Goal: Information Seeking & Learning: Learn about a topic

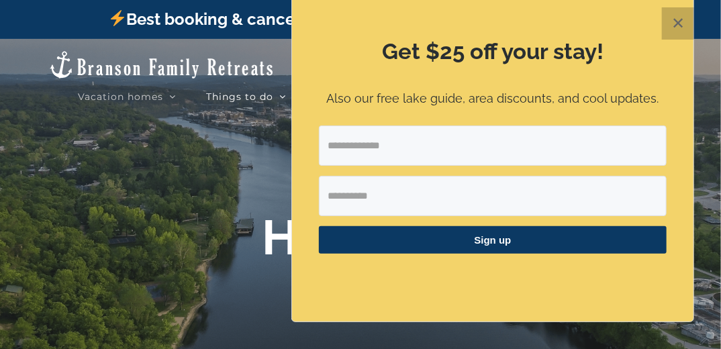
click at [678, 22] on button "✕" at bounding box center [678, 23] width 32 height 32
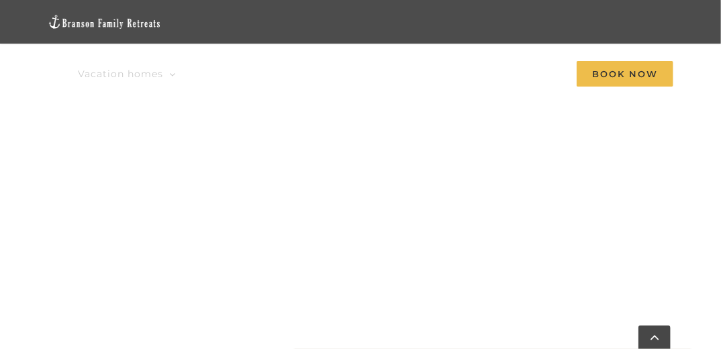
scroll to position [843, 0]
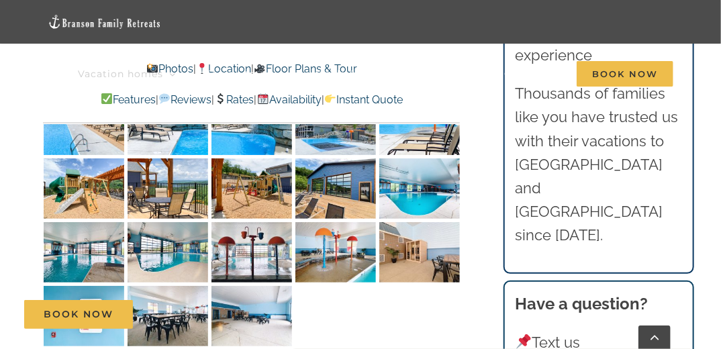
scroll to position [3656, 0]
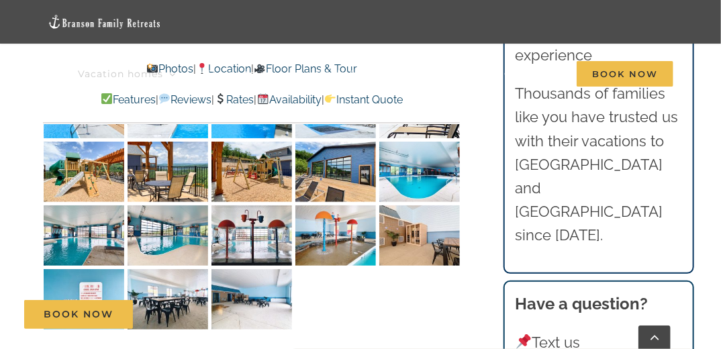
click at [400, 205] on img "Skye Retreat indoor pool Chateau Cove IMG-1651" at bounding box center [419, 235] width 81 height 60
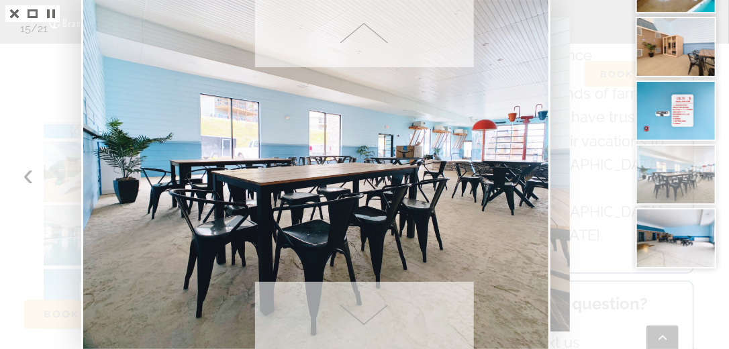
click at [364, 32] on span at bounding box center [364, 33] width 219 height 67
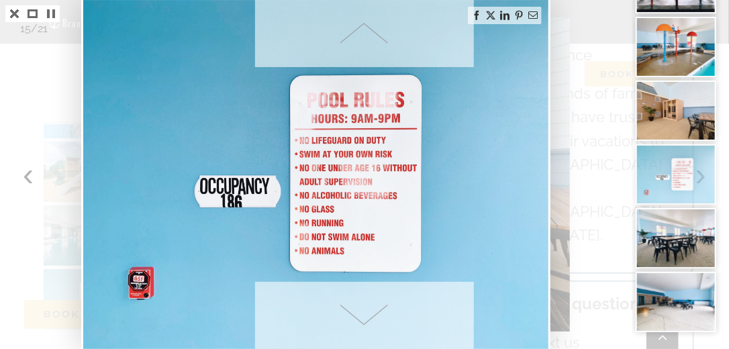
click at [364, 32] on span at bounding box center [364, 33] width 219 height 67
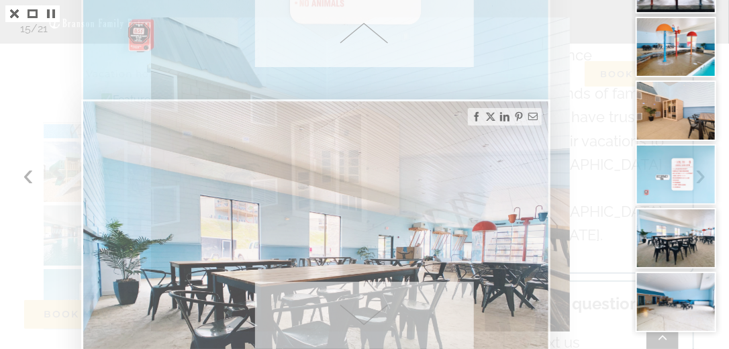
click at [364, 32] on span at bounding box center [364, 33] width 219 height 67
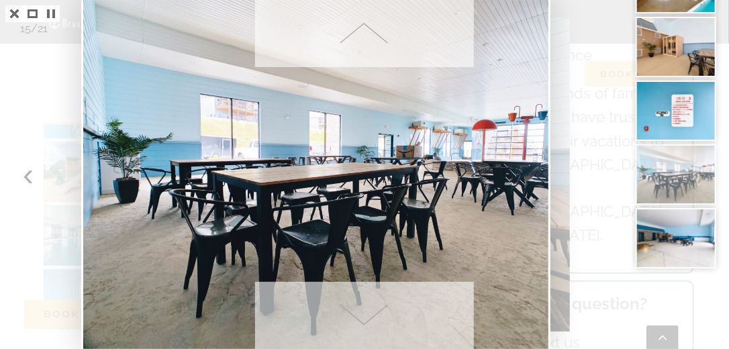
click at [359, 317] on span at bounding box center [364, 315] width 219 height 67
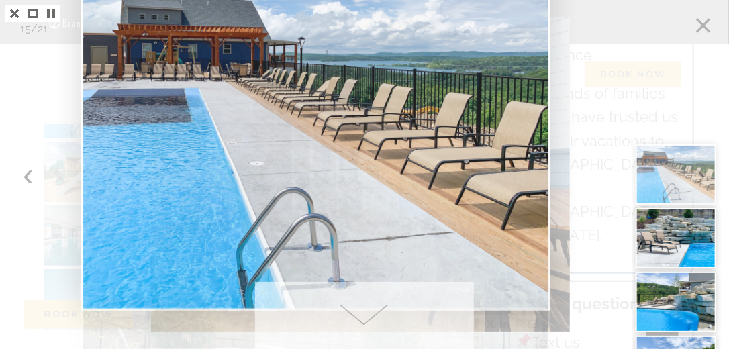
click at [362, 318] on span at bounding box center [364, 315] width 219 height 67
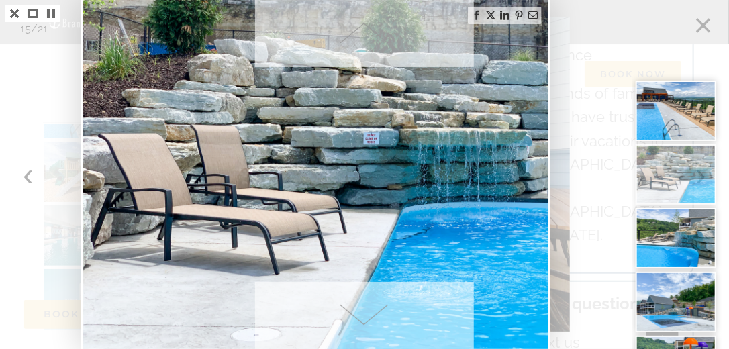
click at [362, 318] on span at bounding box center [364, 315] width 219 height 67
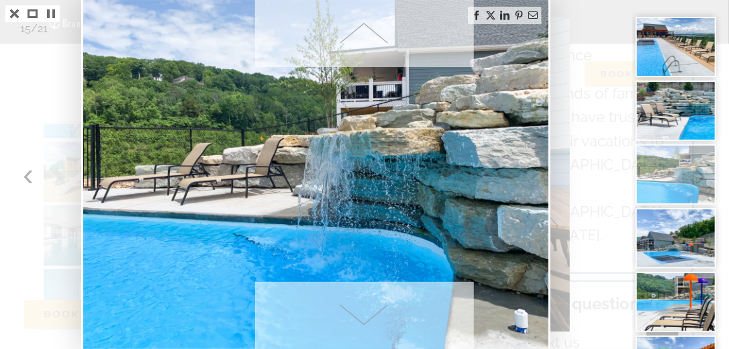
click at [362, 318] on span at bounding box center [364, 315] width 219 height 67
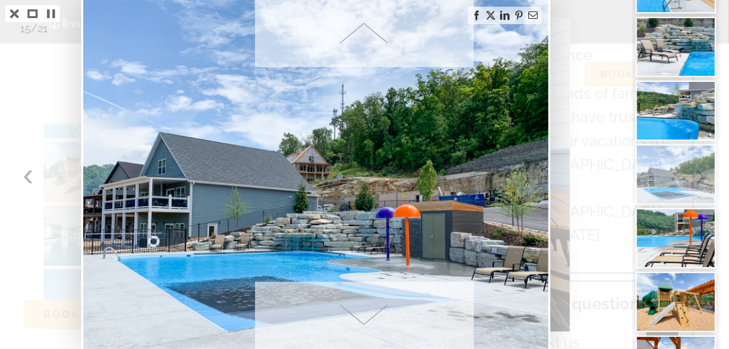
click at [362, 318] on span at bounding box center [364, 315] width 219 height 67
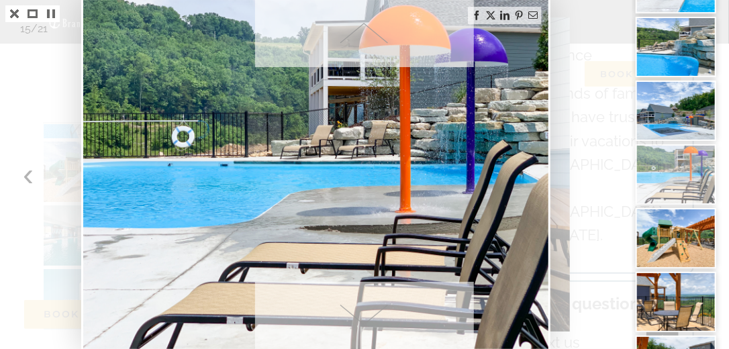
click at [362, 318] on span at bounding box center [364, 315] width 219 height 67
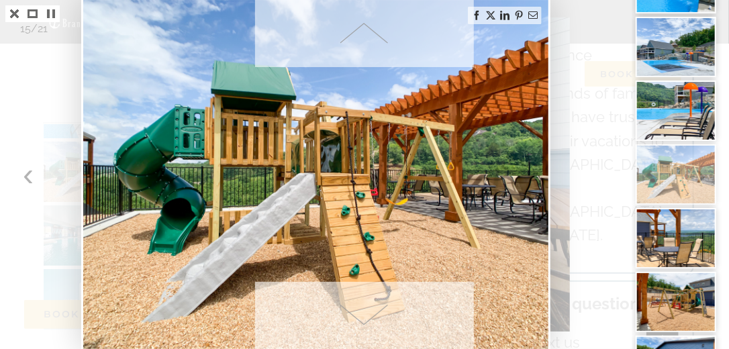
click at [362, 318] on span at bounding box center [364, 315] width 219 height 67
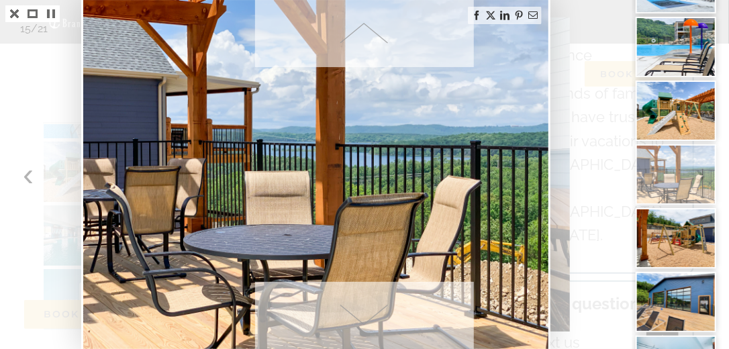
click at [362, 318] on span at bounding box center [364, 315] width 219 height 67
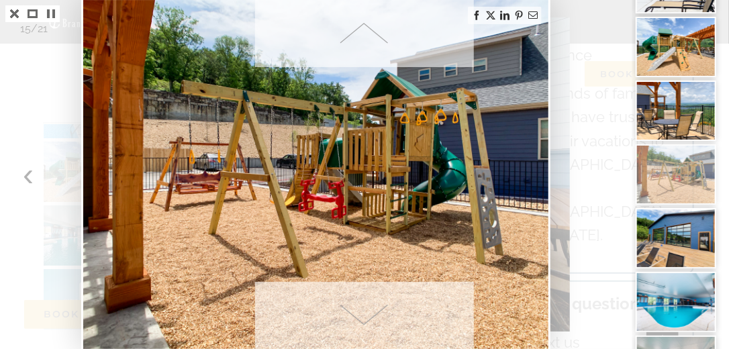
click at [362, 318] on span at bounding box center [364, 315] width 219 height 67
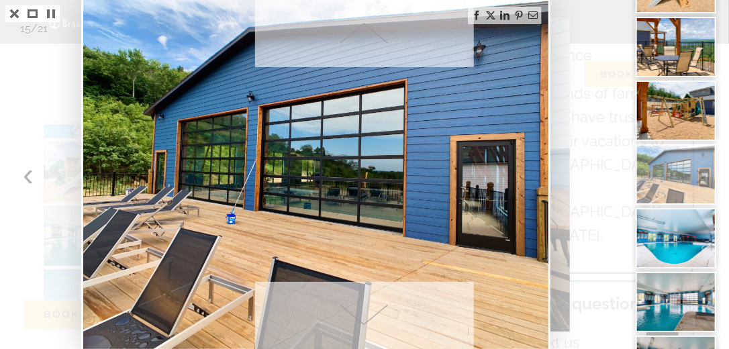
click at [362, 318] on span at bounding box center [364, 315] width 219 height 67
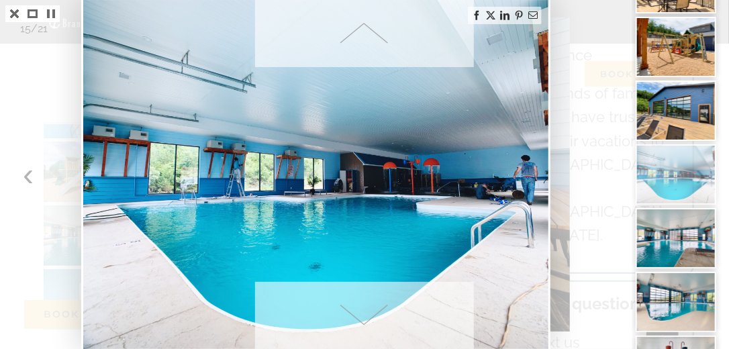
click at [362, 318] on span at bounding box center [364, 315] width 219 height 67
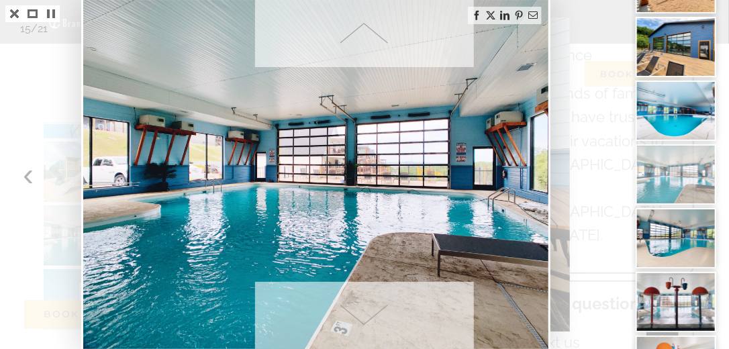
click at [362, 318] on span at bounding box center [364, 315] width 219 height 67
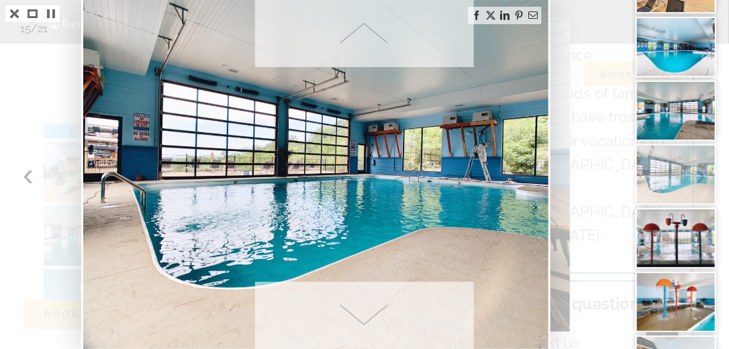
click at [362, 318] on span at bounding box center [364, 315] width 219 height 67
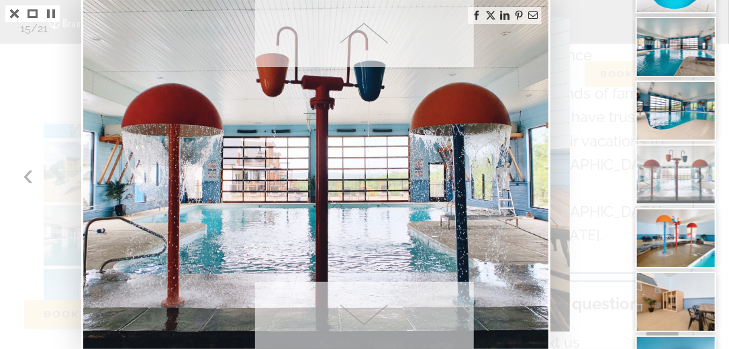
click at [362, 318] on span at bounding box center [364, 315] width 219 height 67
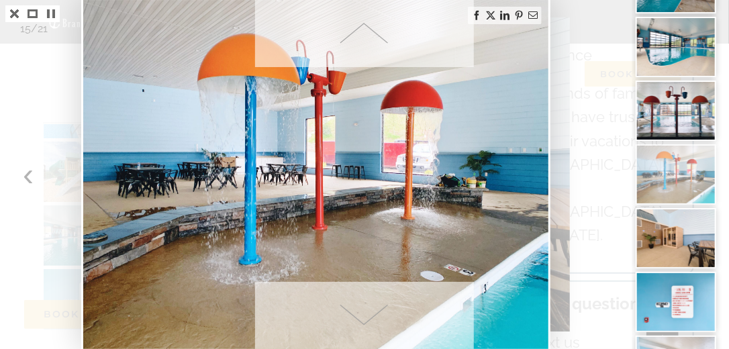
click at [362, 318] on span at bounding box center [364, 315] width 219 height 67
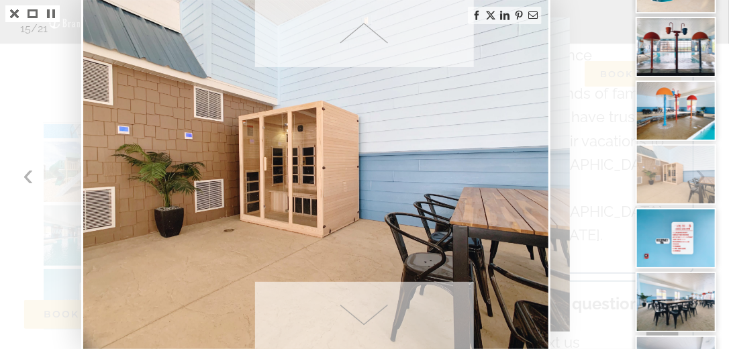
click at [305, 174] on img at bounding box center [315, 174] width 465 height 349
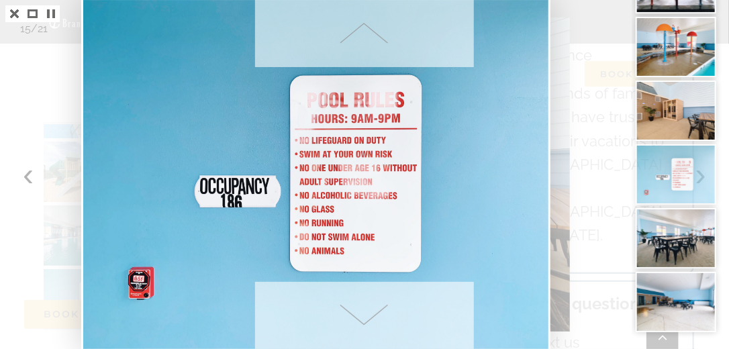
click at [368, 37] on span at bounding box center [364, 33] width 219 height 67
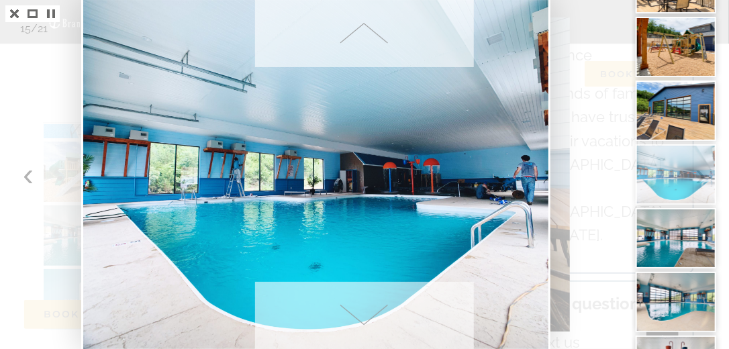
drag, startPoint x: 725, startPoint y: 35, endPoint x: 722, endPoint y: 26, distance: 9.3
click at [720, 26] on div at bounding box center [680, 174] width 97 height 349
click at [362, 30] on span at bounding box center [364, 33] width 219 height 67
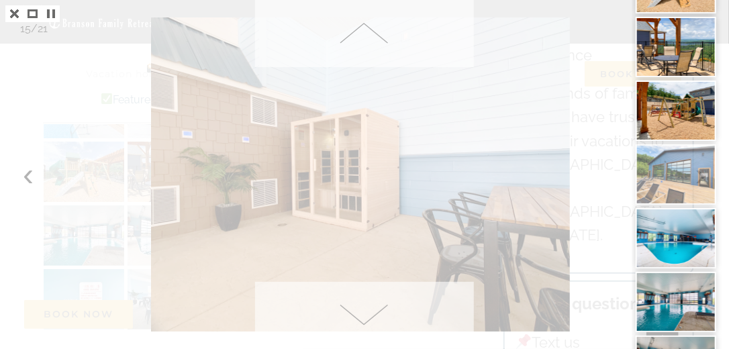
click at [362, 30] on span at bounding box center [364, 33] width 219 height 67
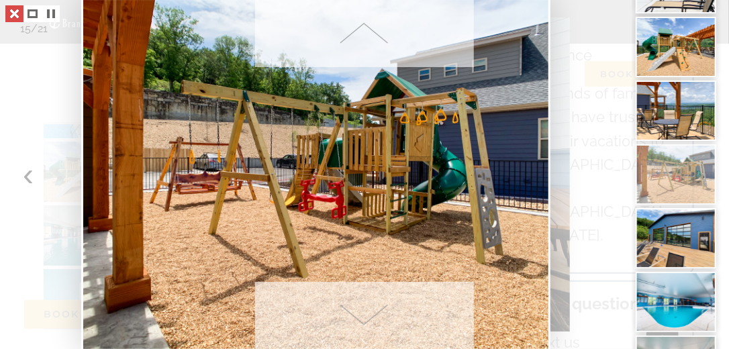
click at [15, 17] on link at bounding box center [14, 13] width 18 height 17
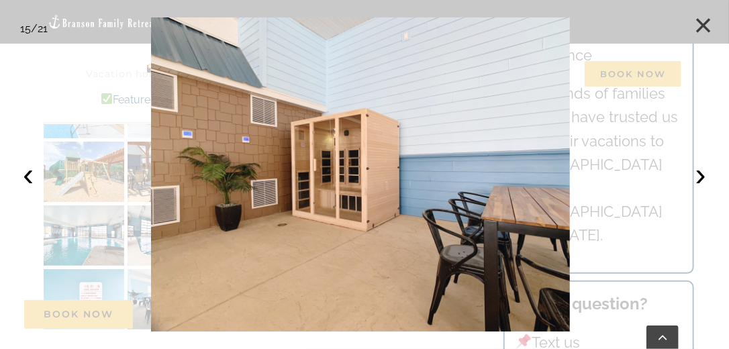
click at [711, 27] on button "×" at bounding box center [703, 26] width 30 height 30
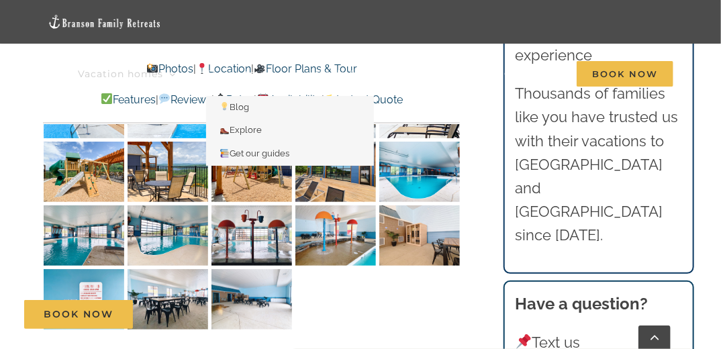
click at [309, 72] on li "Things to do Blog Explore Get our guides" at bounding box center [261, 74] width 110 height 44
click at [290, 68] on li "Things to do Blog Explore Get our guides" at bounding box center [261, 74] width 110 height 44
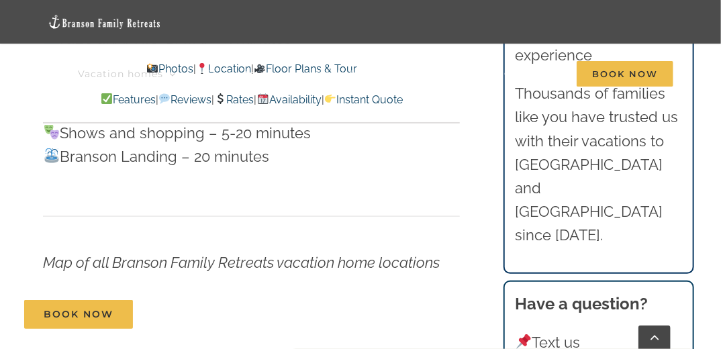
scroll to position [4120, 0]
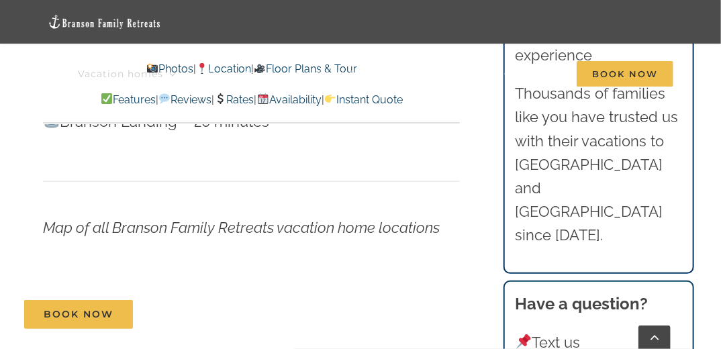
click at [232, 101] on link "Rates" at bounding box center [234, 99] width 40 height 13
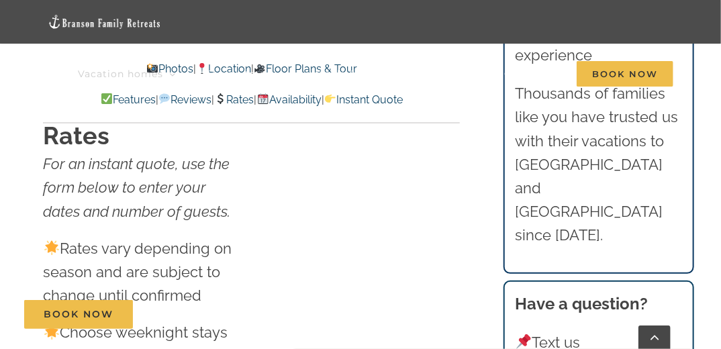
scroll to position [8611, 0]
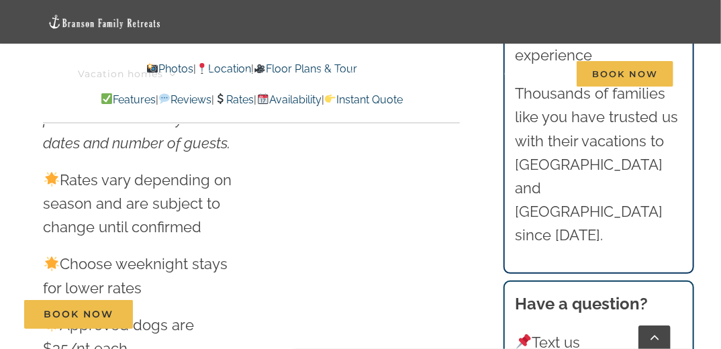
click at [287, 104] on link "Availability" at bounding box center [288, 99] width 64 height 13
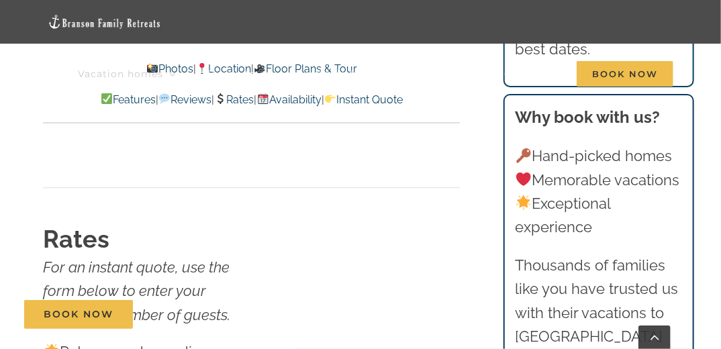
scroll to position [8508, 0]
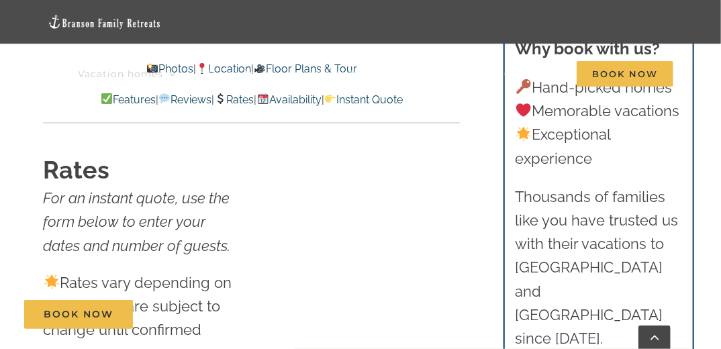
click at [233, 100] on link "Rates" at bounding box center [234, 99] width 40 height 13
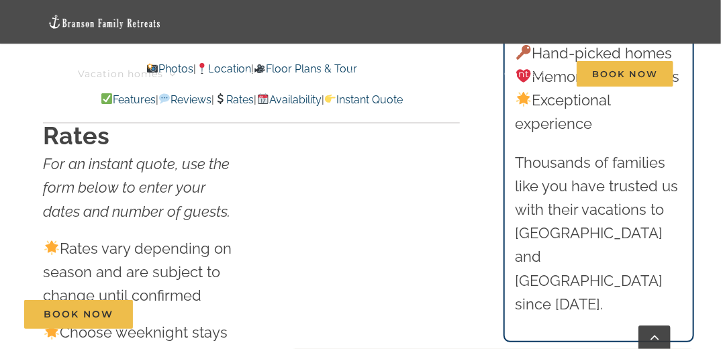
drag, startPoint x: 213, startPoint y: 250, endPoint x: 214, endPoint y: 177, distance: 72.5
click at [214, 237] on div "Rates vary depending on season and are subject to change until confirmed Choose…" at bounding box center [143, 333] width 200 height 192
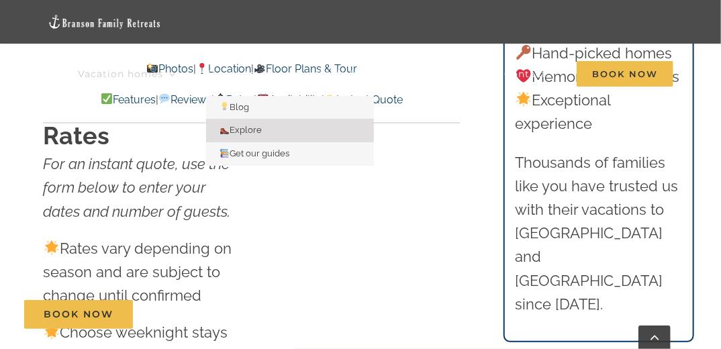
click at [234, 132] on span "Explore" at bounding box center [240, 130] width 42 height 10
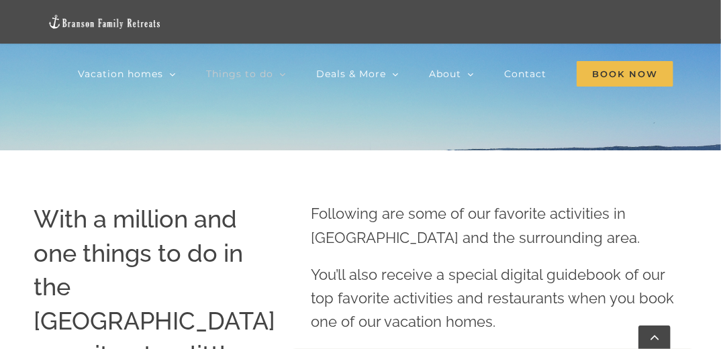
scroll to position [109, 0]
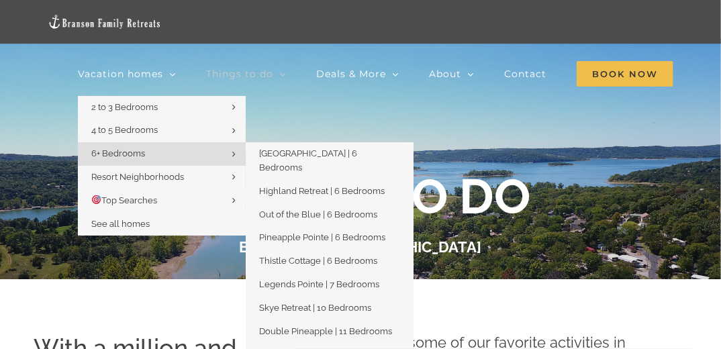
click at [150, 153] on link "6+ Bedrooms" at bounding box center [162, 153] width 168 height 23
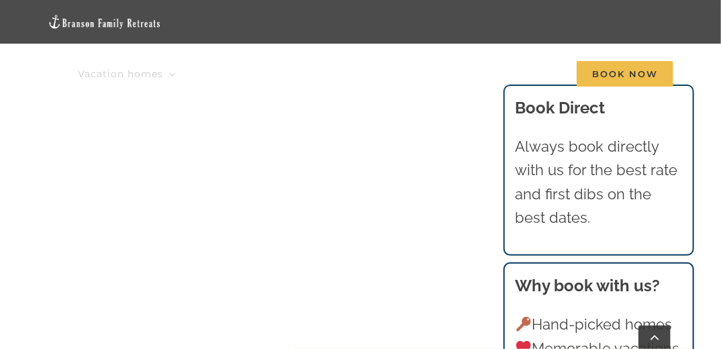
scroll to position [1152, 0]
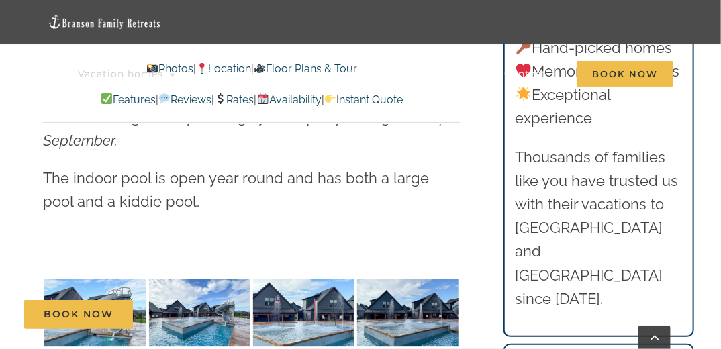
scroll to position [3050, 0]
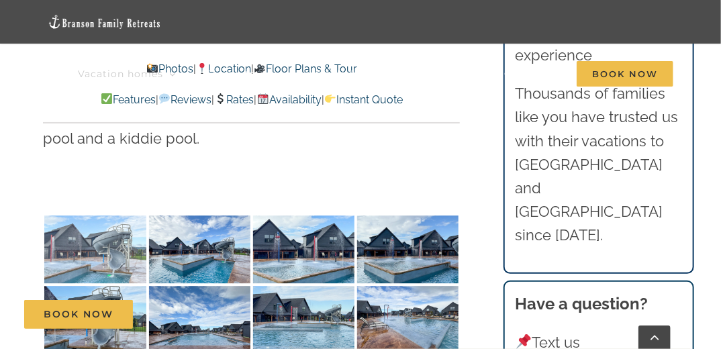
click at [74, 215] on img at bounding box center [94, 249] width 101 height 68
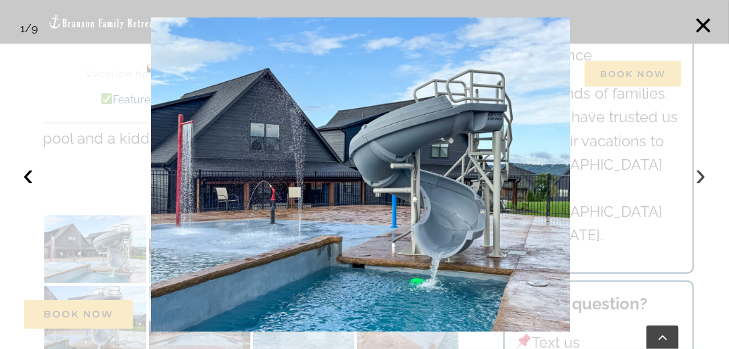
click at [698, 178] on button "›" at bounding box center [701, 175] width 30 height 30
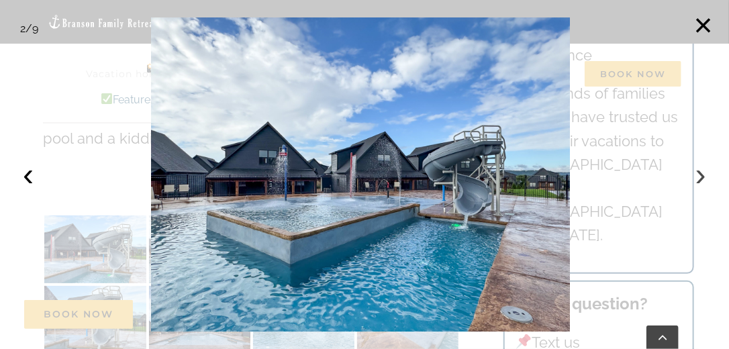
click at [698, 178] on button "›" at bounding box center [701, 175] width 30 height 30
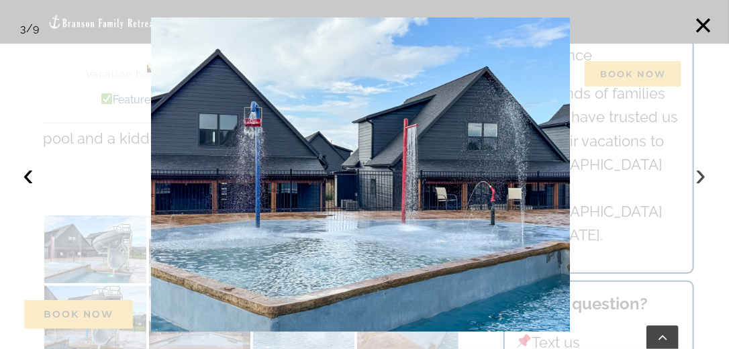
click at [698, 178] on button "›" at bounding box center [701, 175] width 30 height 30
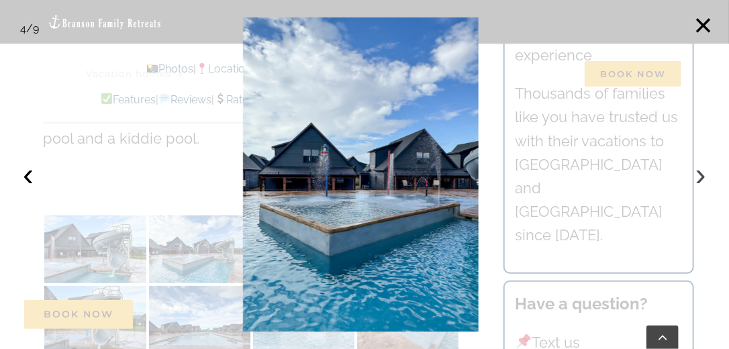
click at [698, 178] on button "›" at bounding box center [701, 175] width 30 height 30
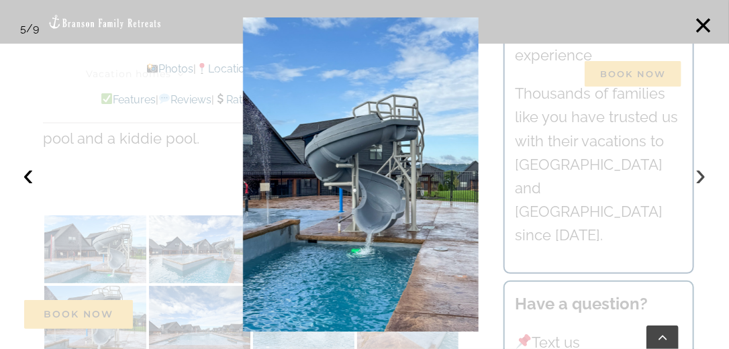
click at [698, 178] on button "›" at bounding box center [701, 175] width 30 height 30
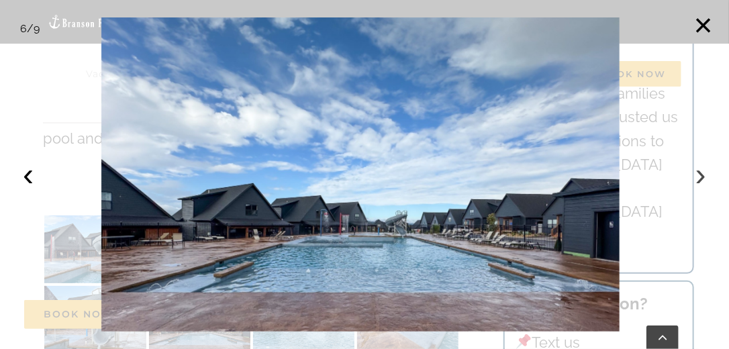
click at [698, 178] on button "›" at bounding box center [701, 175] width 30 height 30
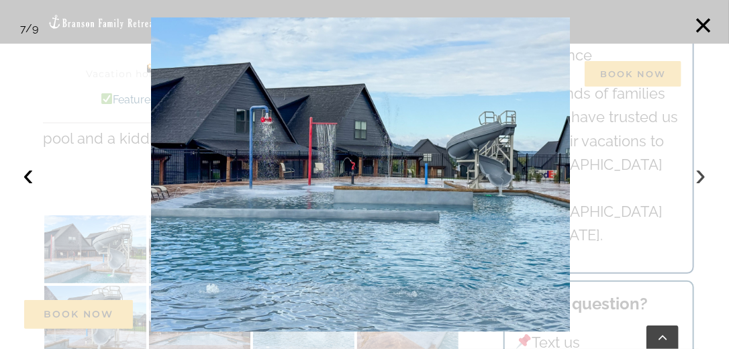
click at [698, 178] on button "›" at bounding box center [701, 175] width 30 height 30
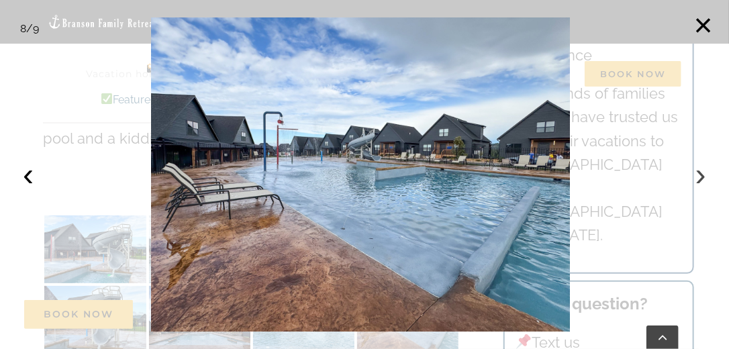
click at [698, 178] on button "›" at bounding box center [701, 175] width 30 height 30
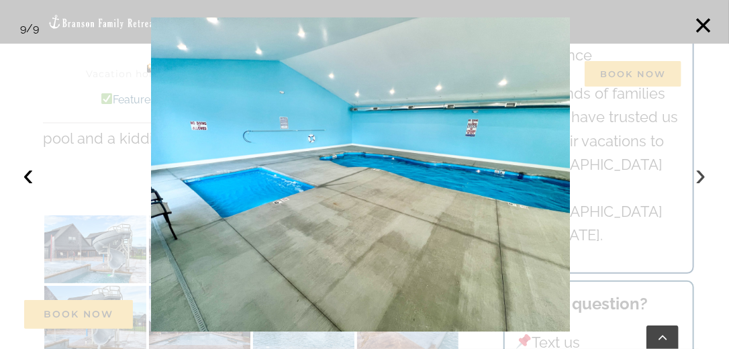
click at [698, 178] on button "›" at bounding box center [701, 175] width 30 height 30
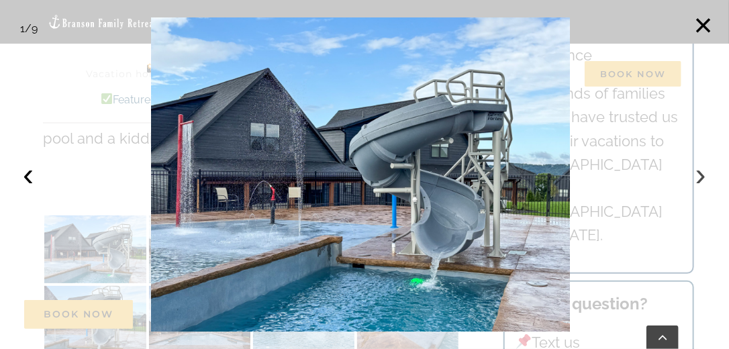
click at [698, 178] on button "›" at bounding box center [701, 175] width 30 height 30
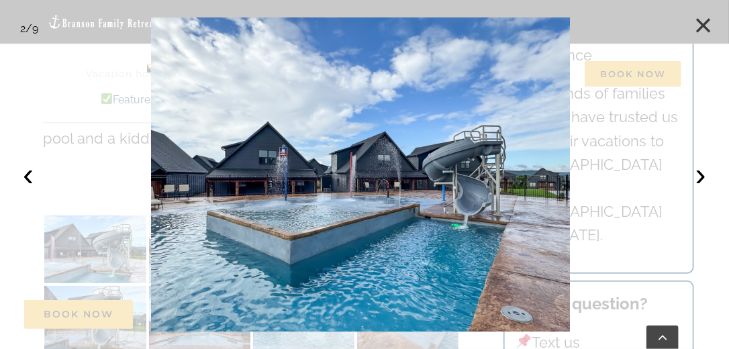
click at [701, 27] on button "×" at bounding box center [703, 26] width 30 height 30
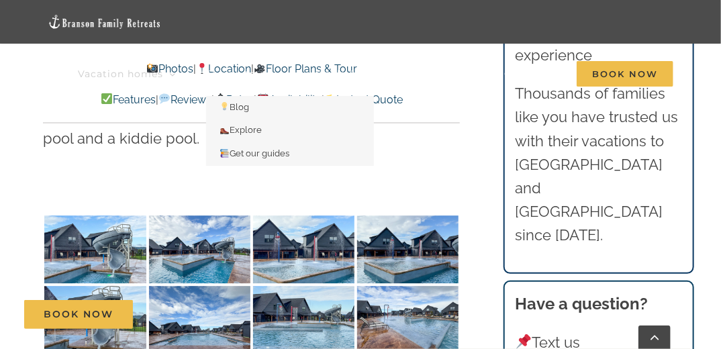
click at [305, 68] on li "Things to do Blog Explore Get our guides" at bounding box center [261, 74] width 110 height 44
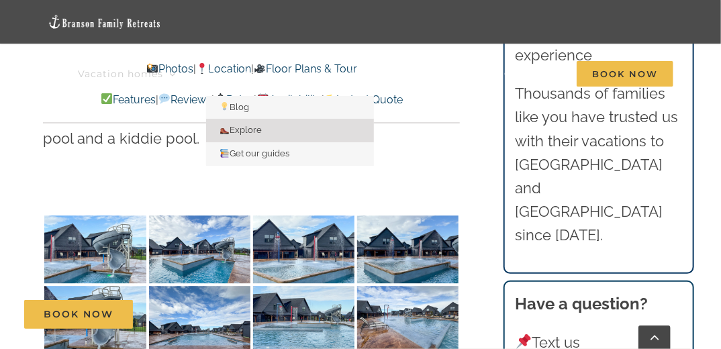
click at [254, 131] on span "Explore" at bounding box center [240, 130] width 42 height 10
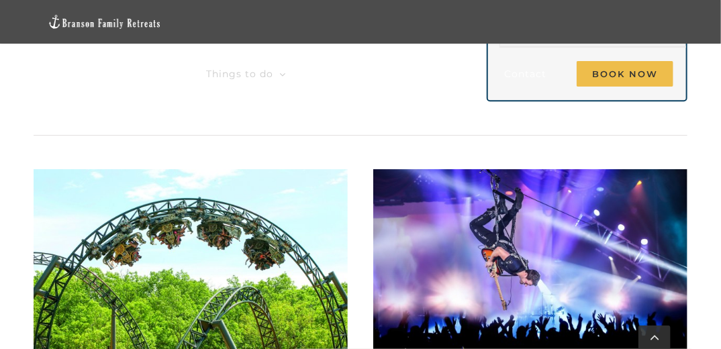
scroll to position [1401, 0]
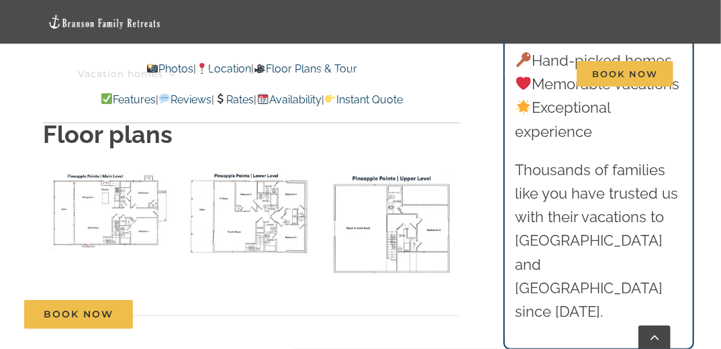
scroll to position [3734, 0]
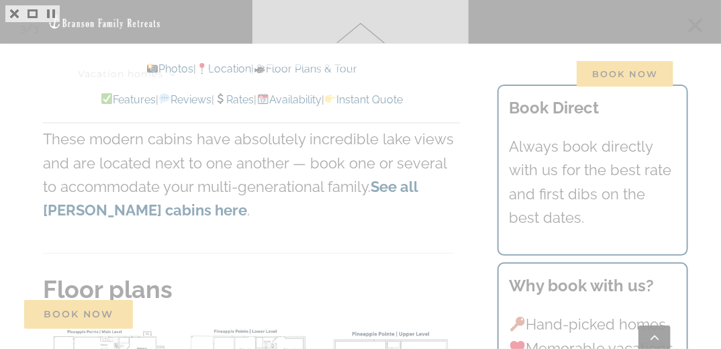
scroll to position [3491, 0]
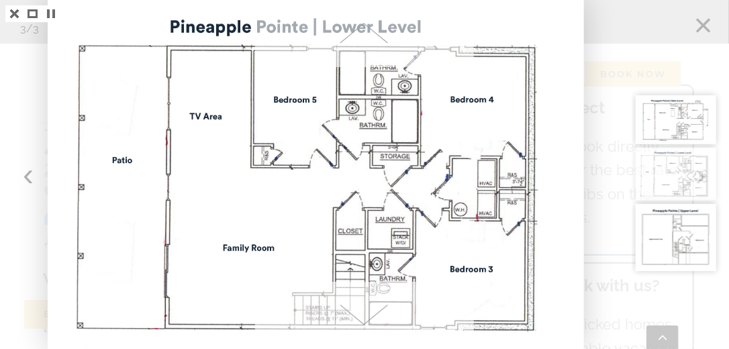
click at [25, 179] on div at bounding box center [364, 174] width 729 height 349
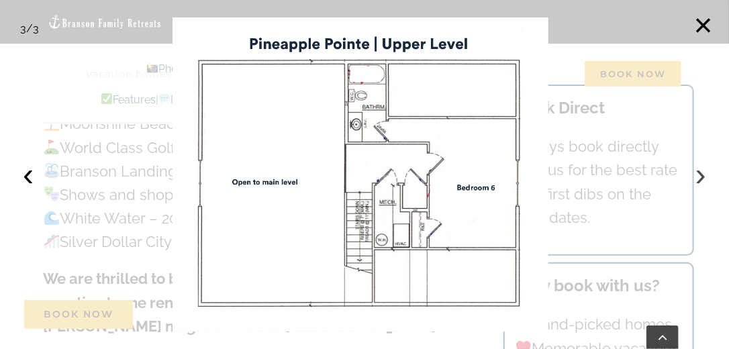
click at [702, 177] on button "›" at bounding box center [701, 175] width 30 height 30
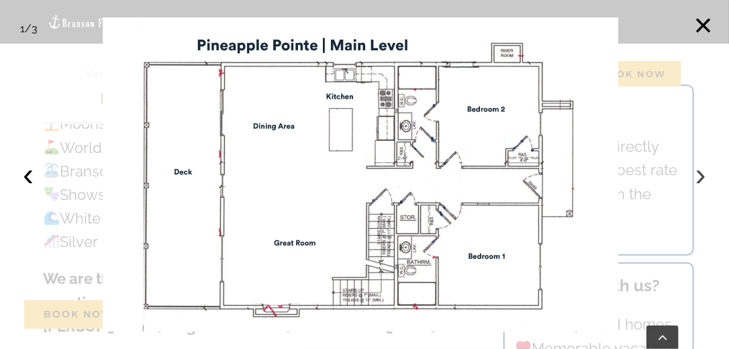
click at [701, 177] on button "›" at bounding box center [701, 175] width 30 height 30
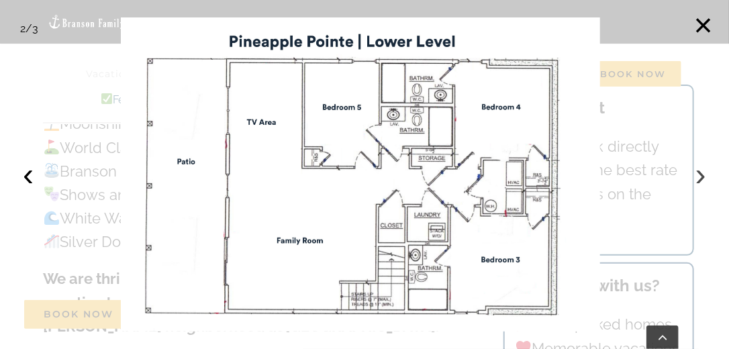
click at [701, 177] on button "›" at bounding box center [701, 175] width 30 height 30
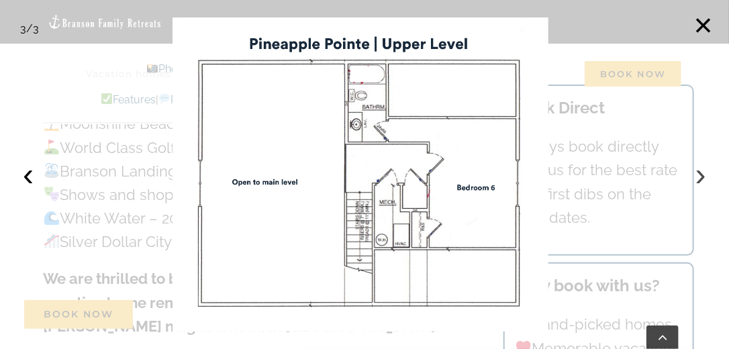
click at [701, 177] on button "›" at bounding box center [701, 175] width 30 height 30
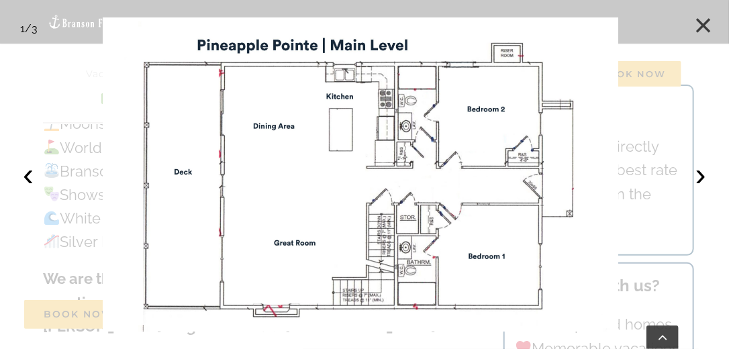
click at [702, 24] on button "×" at bounding box center [703, 26] width 30 height 30
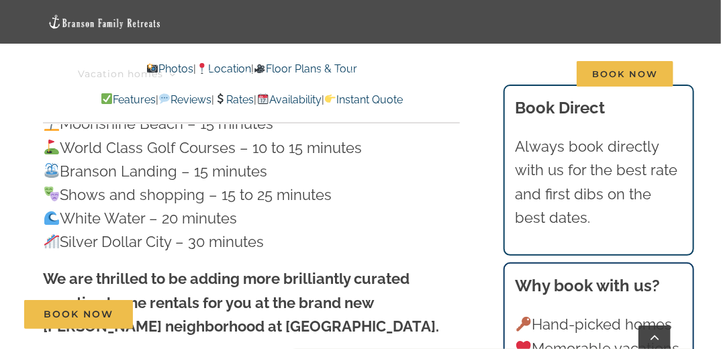
click at [236, 100] on link "Rates" at bounding box center [234, 99] width 40 height 13
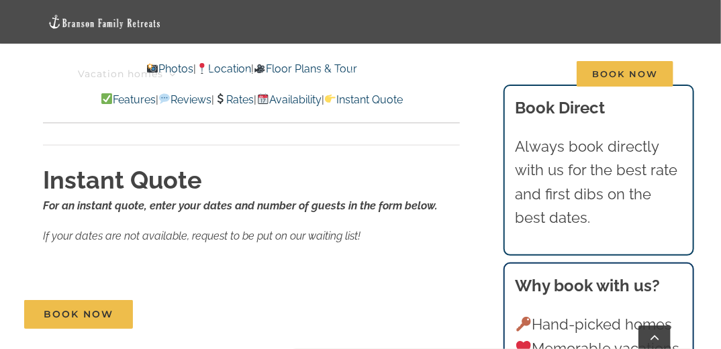
scroll to position [7562, 0]
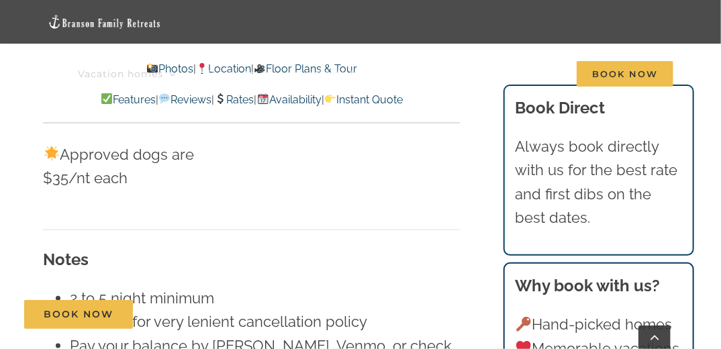
scroll to position [3491, 0]
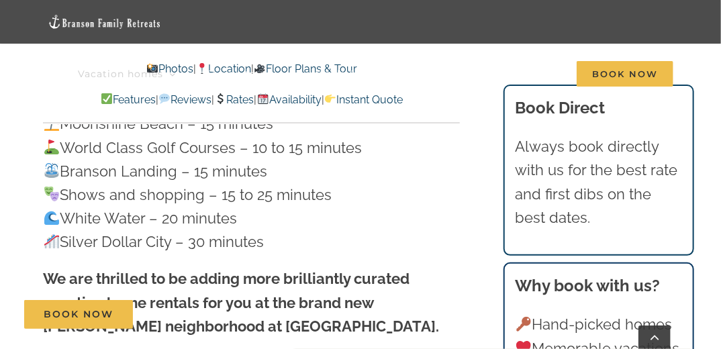
click at [315, 102] on link "Availability" at bounding box center [288, 99] width 64 height 13
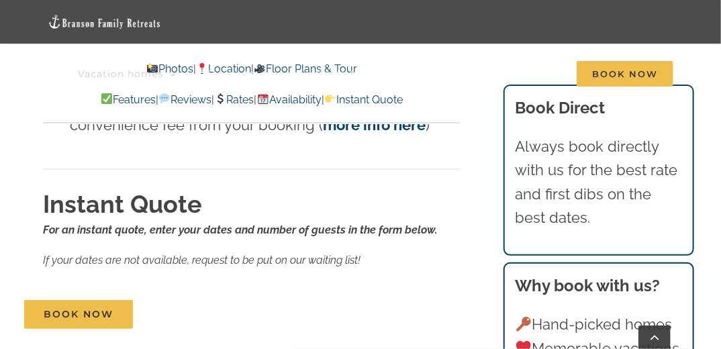
scroll to position [7768, 0]
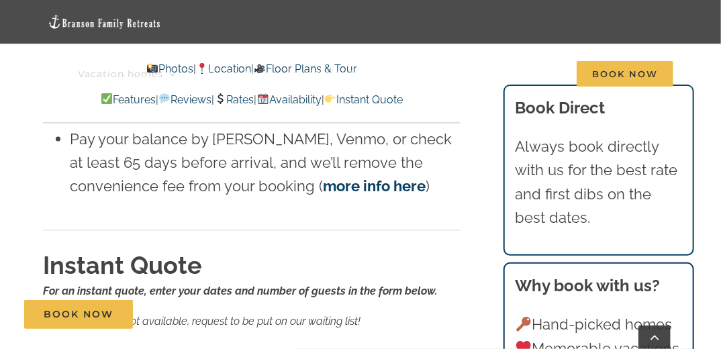
click at [227, 103] on link "Rates" at bounding box center [234, 99] width 40 height 13
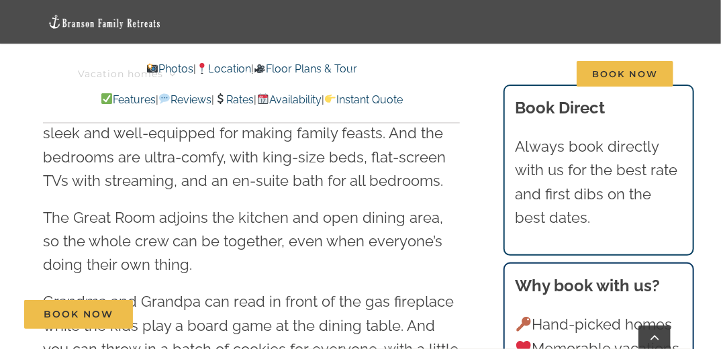
scroll to position [1151, 0]
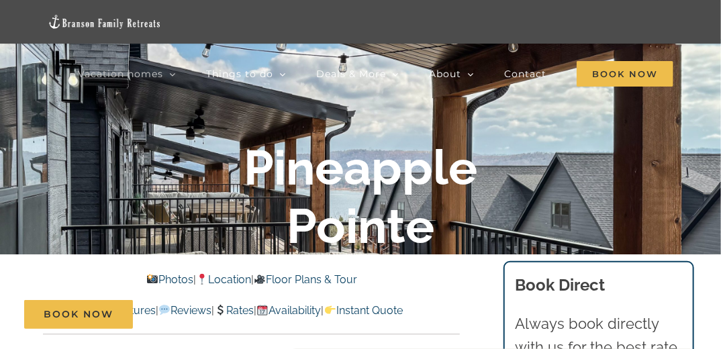
scroll to position [117, 0]
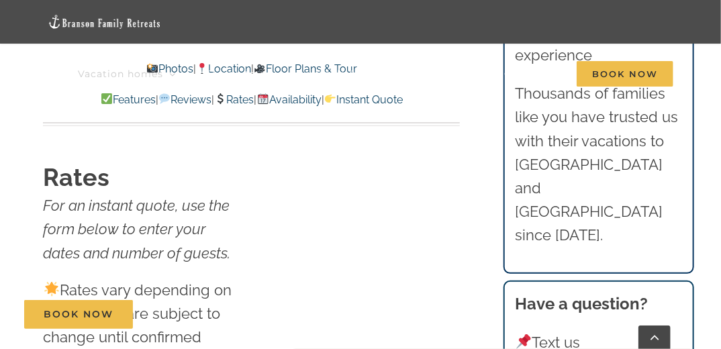
scroll to position [7596, 0]
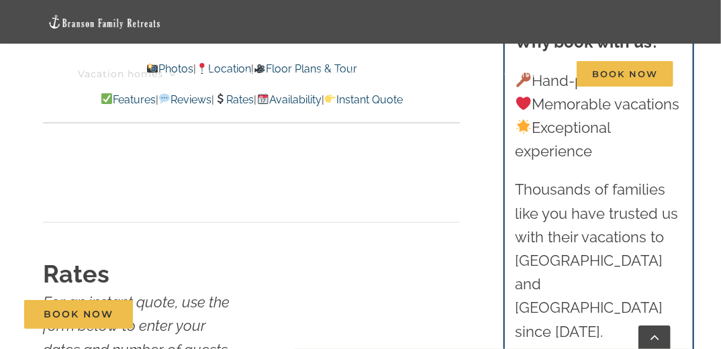
click at [299, 100] on link "Availability" at bounding box center [288, 99] width 64 height 13
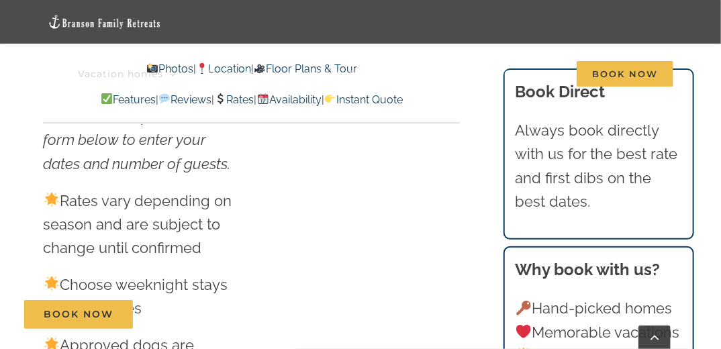
scroll to position [7622, 0]
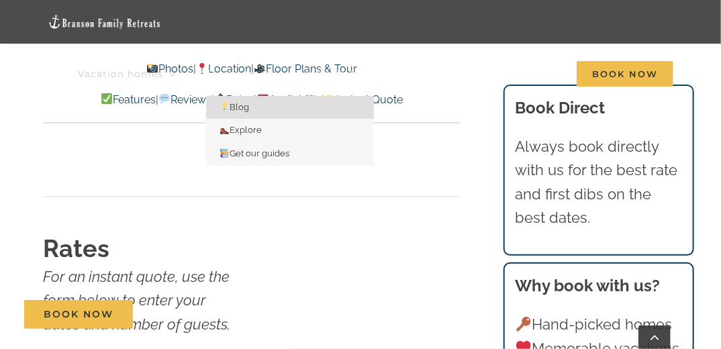
click at [286, 99] on link "Blog" at bounding box center [290, 107] width 168 height 23
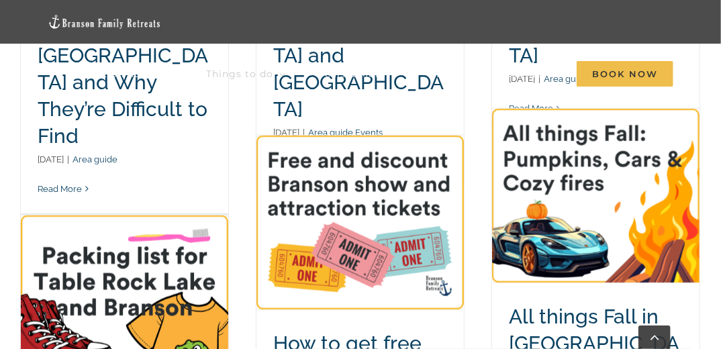
scroll to position [355, 0]
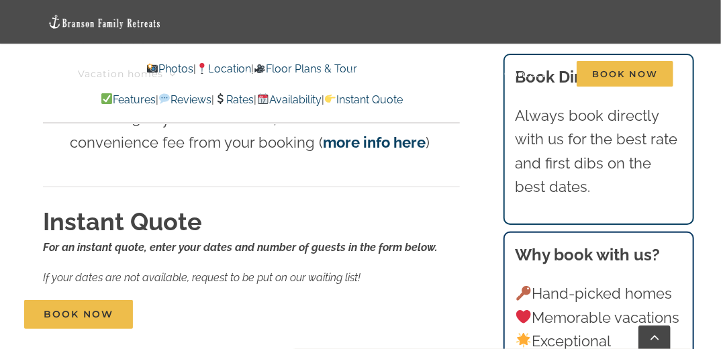
scroll to position [7842, 0]
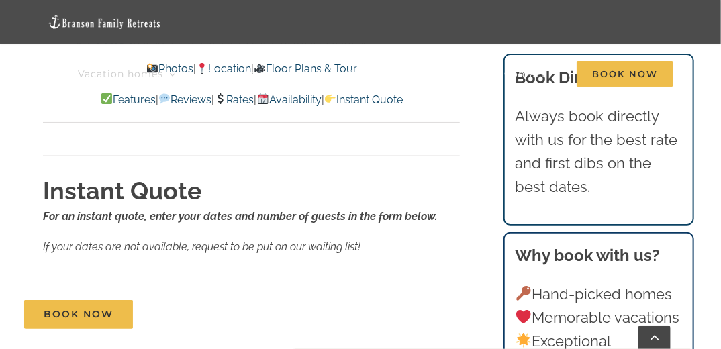
click at [395, 300] on div "Book Now" at bounding box center [370, 314] width 693 height 29
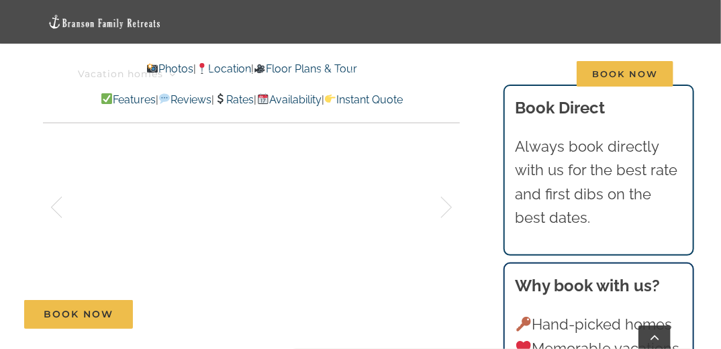
scroll to position [915, 0]
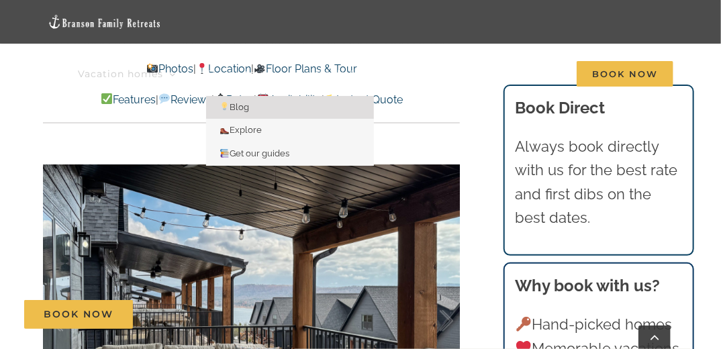
click at [234, 104] on span "Blog" at bounding box center [234, 107] width 30 height 10
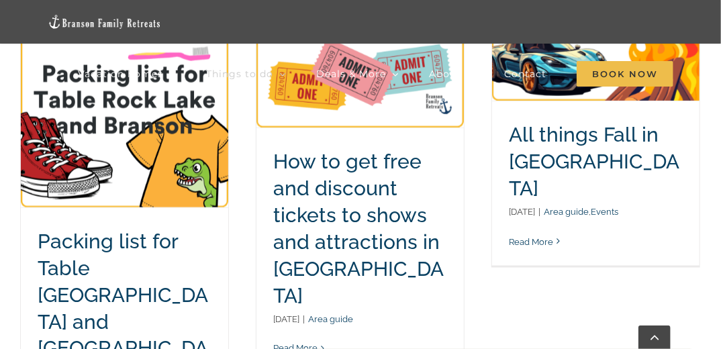
scroll to position [525, 0]
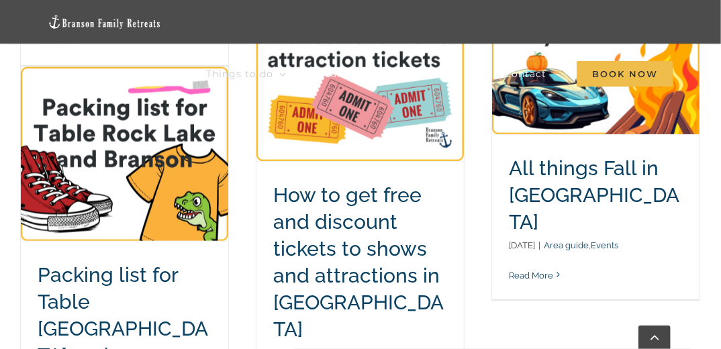
click at [334, 262] on h2 "How to get free and discount tickets to shows and attractions in [GEOGRAPHIC_DA…" at bounding box center [360, 262] width 174 height 160
click at [315, 193] on link "How to get free and discount tickets to shows and attractions in [GEOGRAPHIC_DA…" at bounding box center [358, 261] width 170 height 157
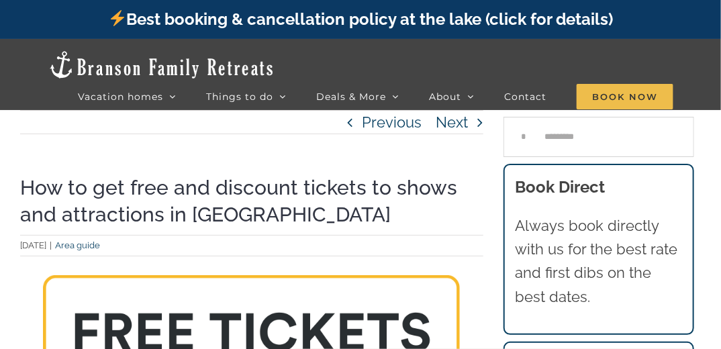
click at [397, 127] on link "Previous" at bounding box center [392, 122] width 60 height 23
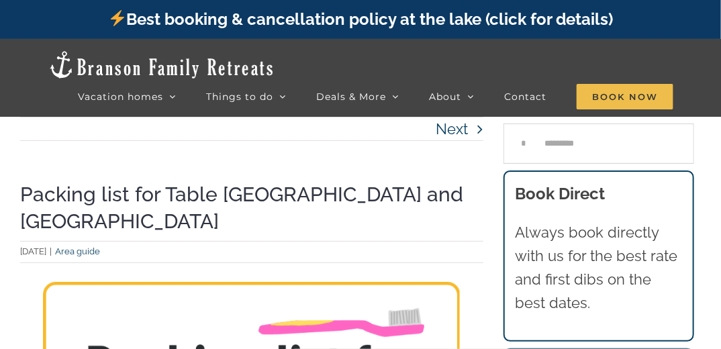
click at [468, 122] on link "Next" at bounding box center [452, 128] width 32 height 23
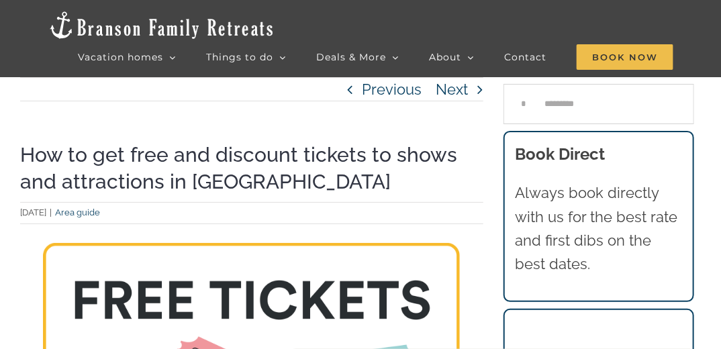
click at [468, 82] on link "Next" at bounding box center [452, 89] width 32 height 23
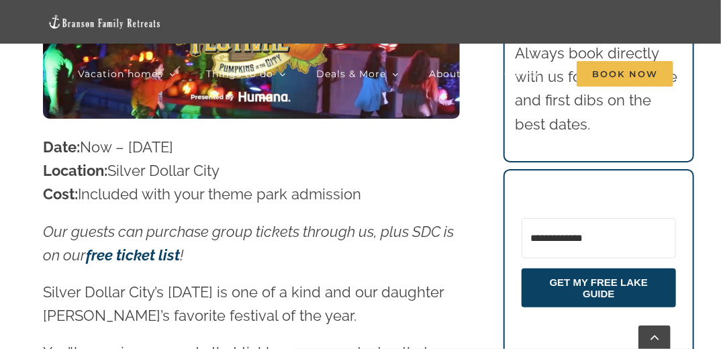
scroll to position [3713, 0]
